Goal: Task Accomplishment & Management: Manage account settings

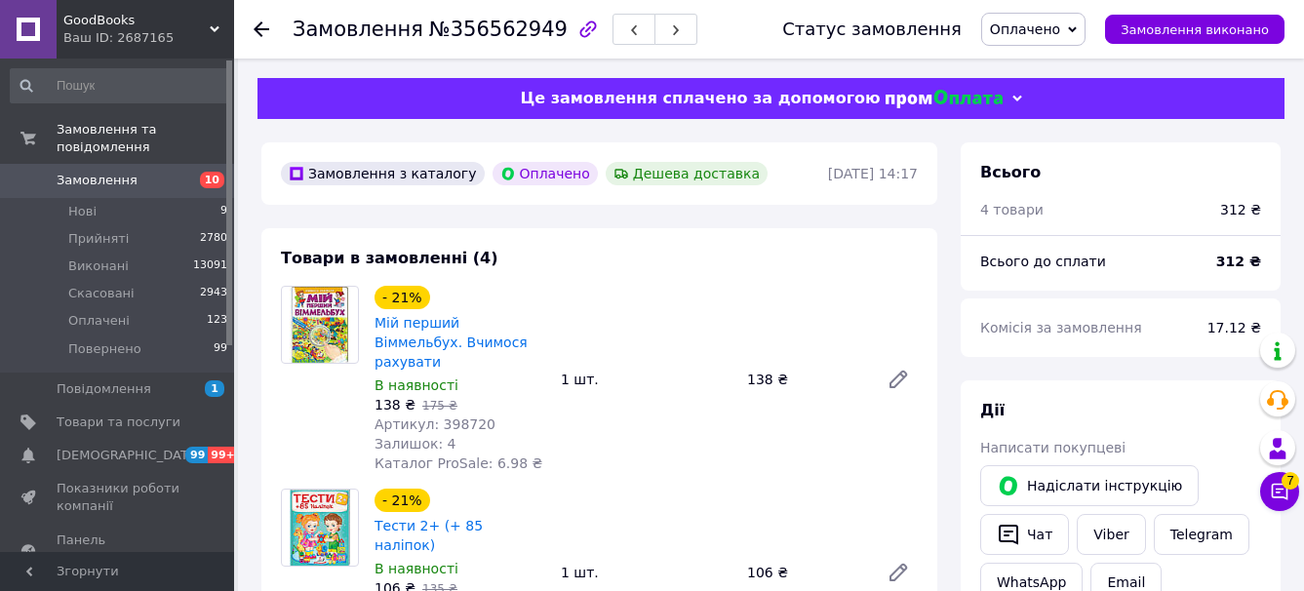
click at [258, 23] on icon at bounding box center [262, 29] width 16 height 16
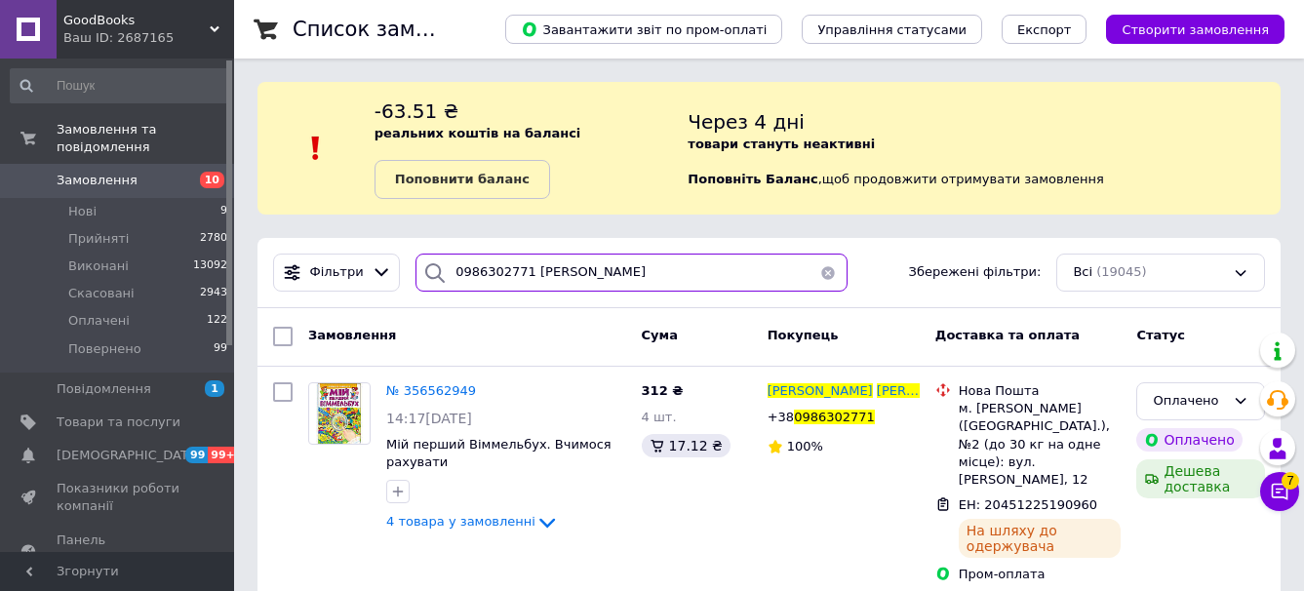
click at [604, 257] on input "0986302771 [PERSON_NAME]" at bounding box center [632, 273] width 432 height 38
paste input "637669171 [PERSON_NAME]"
type input "0637669171 [PERSON_NAME]"
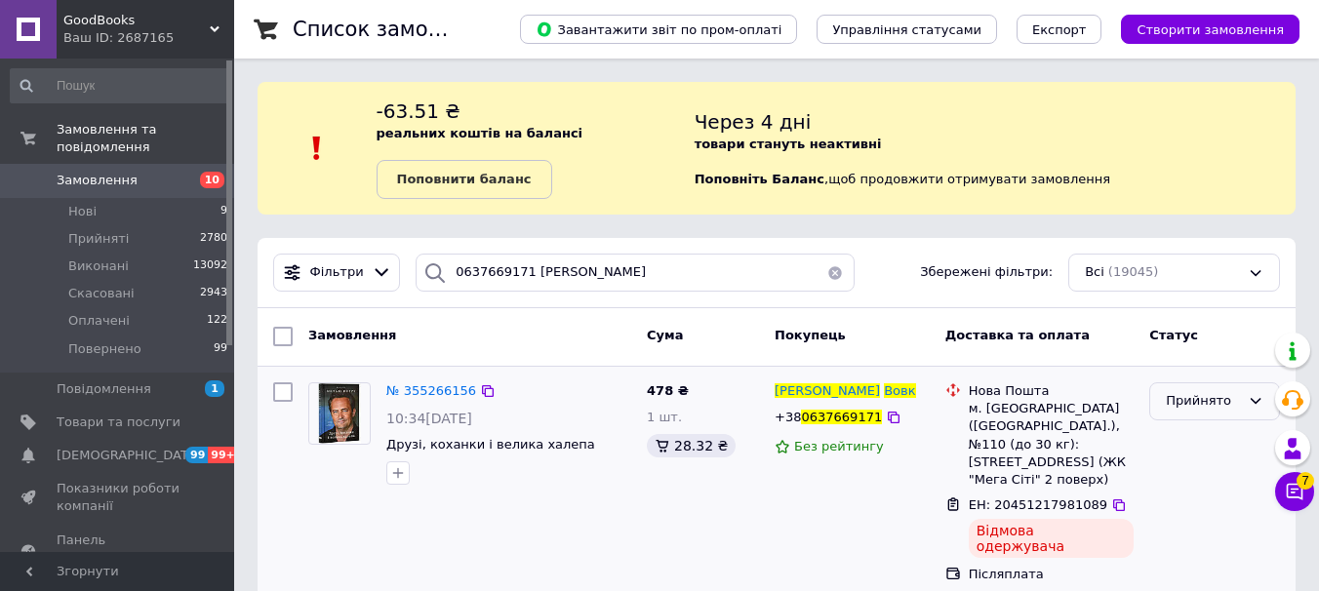
click at [1223, 404] on div "Прийнято" at bounding box center [1203, 401] width 74 height 20
click at [1182, 479] on li "Скасовано" at bounding box center [1214, 477] width 129 height 36
click at [1207, 394] on div "Прийнято" at bounding box center [1203, 401] width 74 height 20
click at [1191, 537] on li "Повернено" at bounding box center [1214, 549] width 129 height 36
